Goal: Information Seeking & Learning: Learn about a topic

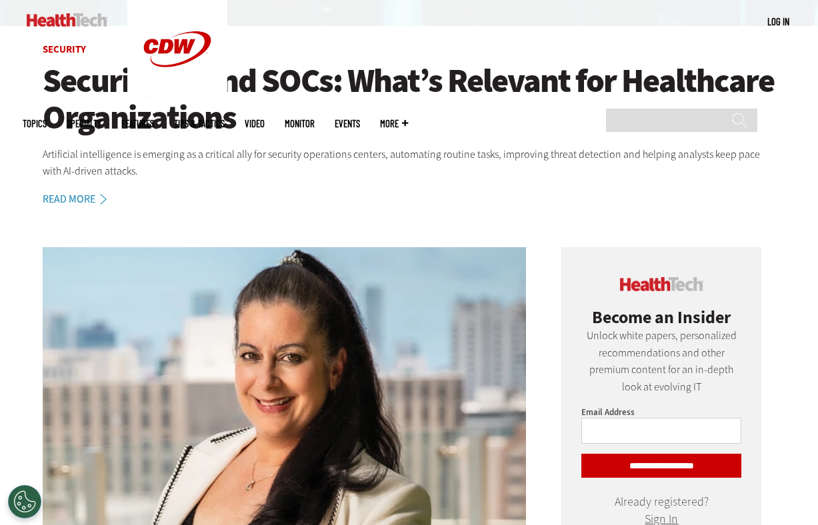
scroll to position [365, 0]
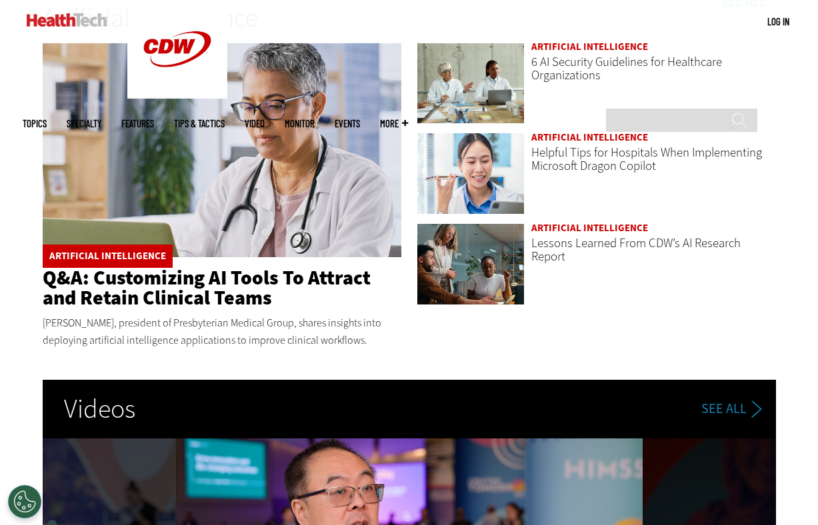
scroll to position [2170, 0]
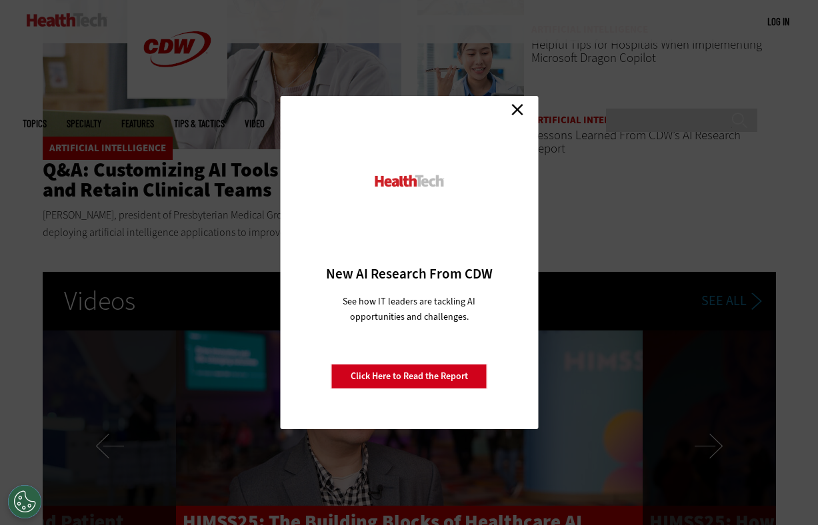
click at [517, 109] on link "Close" at bounding box center [517, 109] width 20 height 20
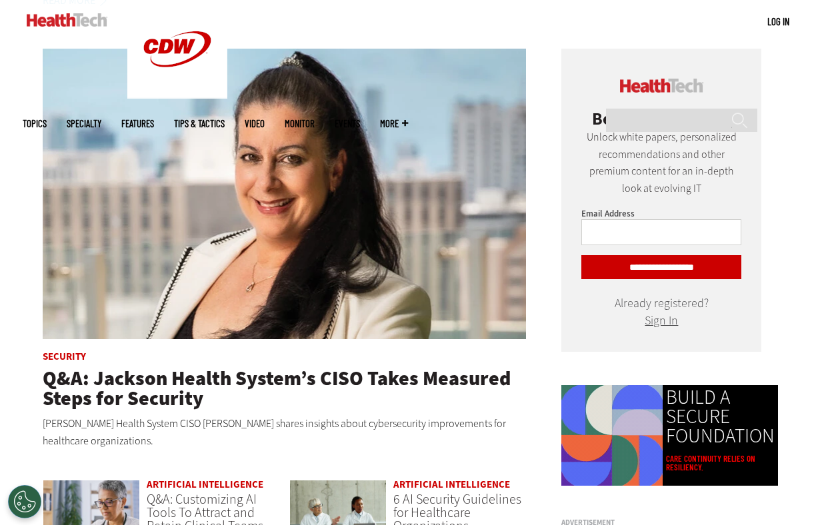
scroll to position [579, 0]
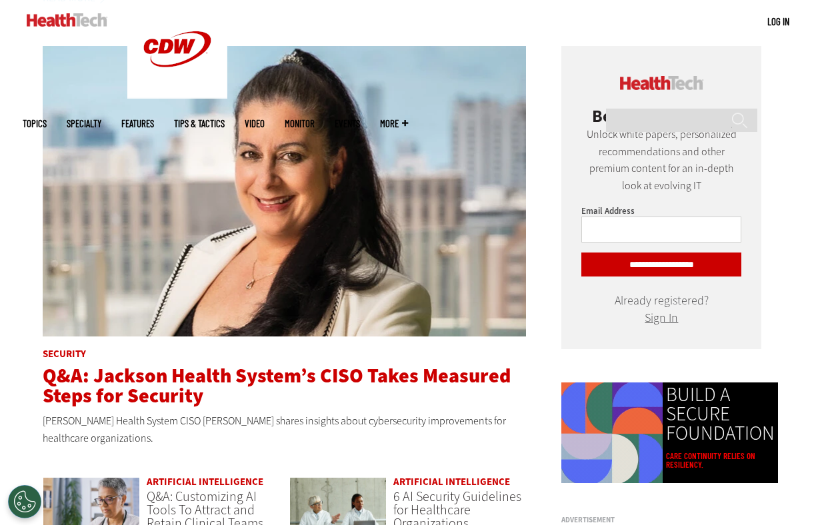
click at [211, 379] on span "Q&A: Jackson Health System’s CISO Takes Measured Steps for Security" at bounding box center [277, 386] width 468 height 47
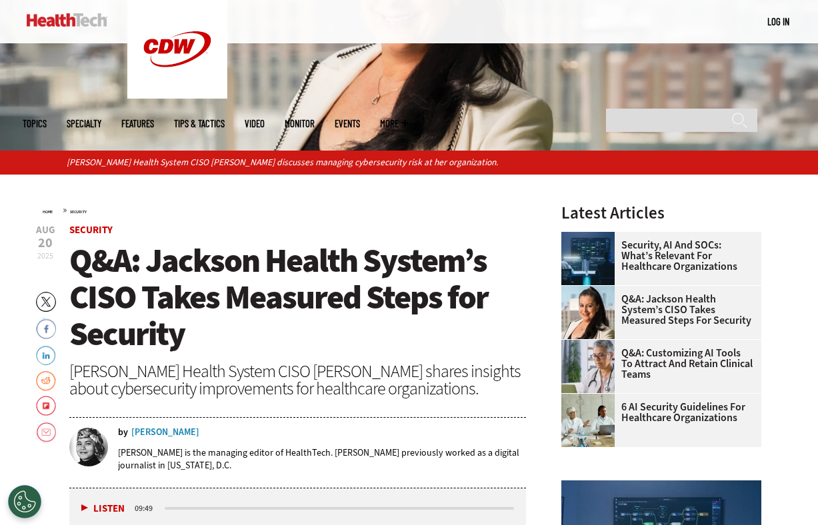
scroll to position [93, 0]
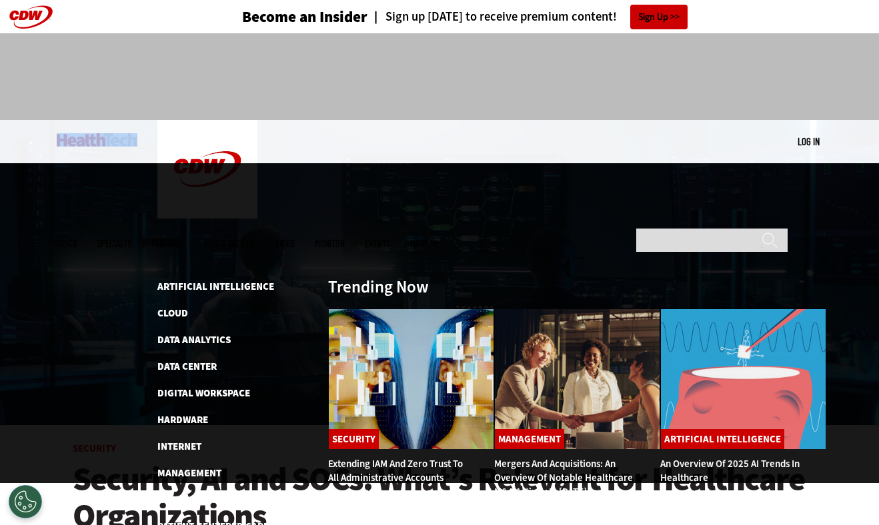
drag, startPoint x: 55, startPoint y: 141, endPoint x: 139, endPoint y: 137, distance: 84.1
click at [139, 137] on div "MENU Log in Mobile menu Topics Artificial Intelligence Cloud Data Analytics Dat…" at bounding box center [439, 141] width 773 height 43
copy link
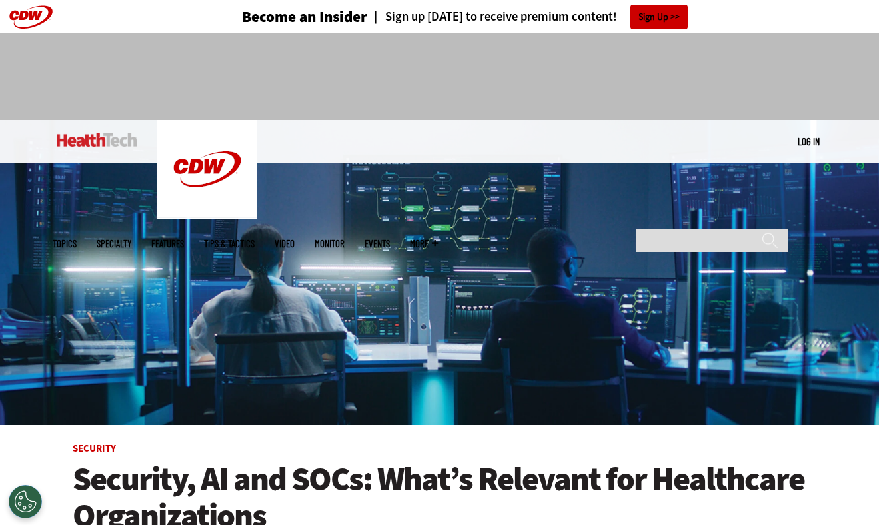
click at [123, 71] on div at bounding box center [439, 70] width 773 height 75
